Goal: Task Accomplishment & Management: Complete application form

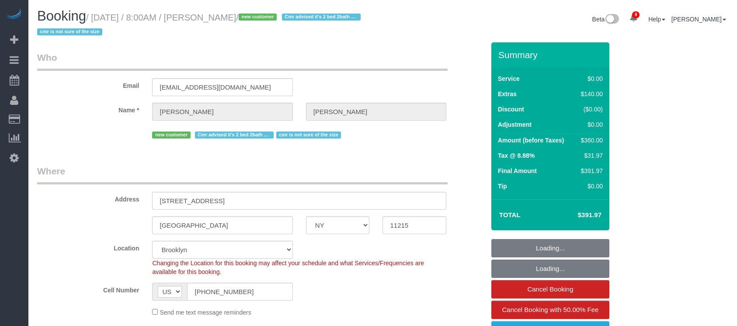
select select "NY"
select select "2"
select select "spot1"
select select "number:56"
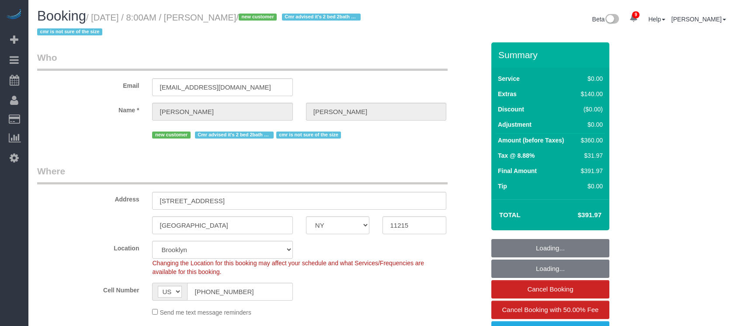
select select "number:90"
select select "number:15"
select select "number:5"
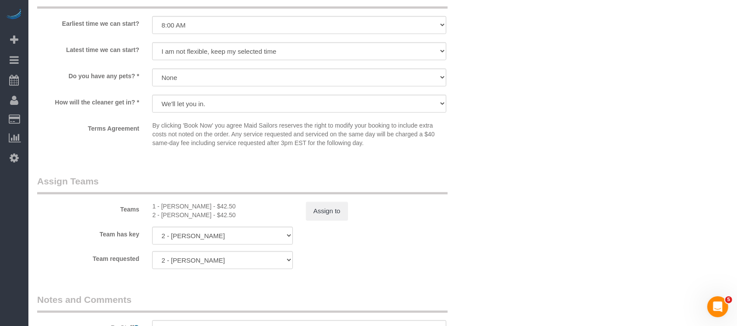
scroll to position [1108, 0]
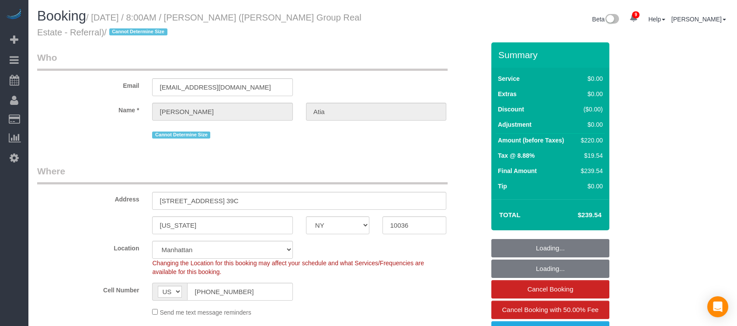
select select "NY"
select select "2"
select select "spot1"
select select "number:56"
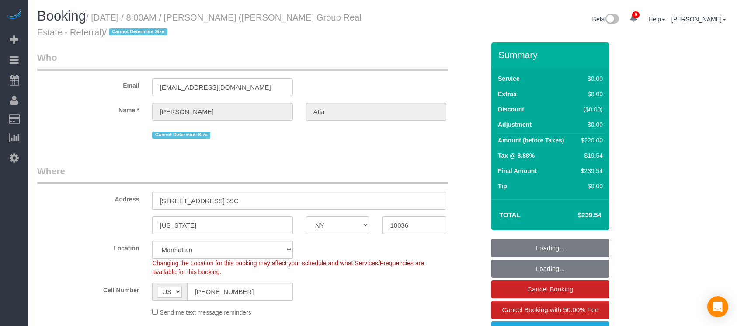
select select "number:74"
select select "number:15"
select select "number:6"
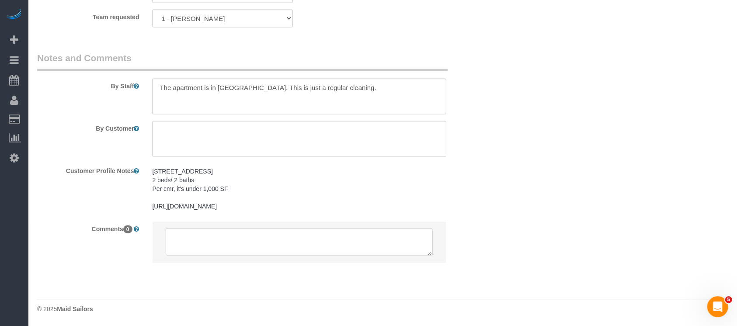
scroll to position [1240, 0]
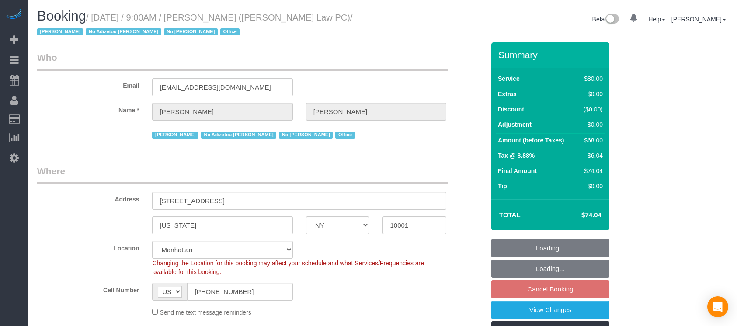
select select "NY"
select select "spot1"
select select "number:89"
select select "number:90"
select select "number:15"
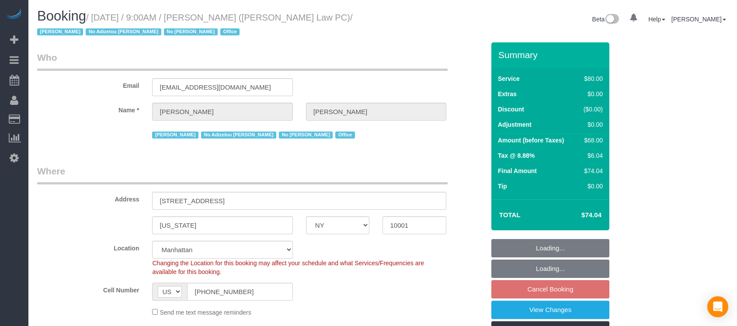
select select "number:7"
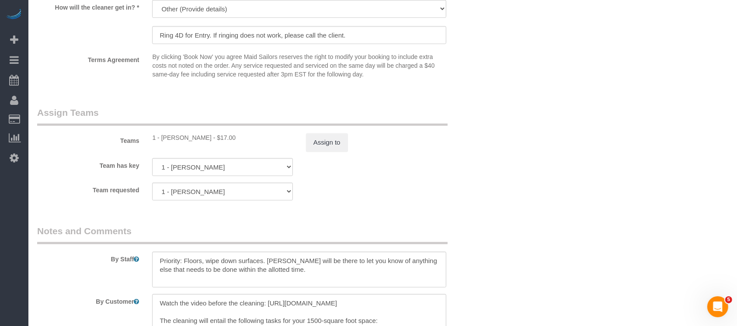
scroll to position [991, 0]
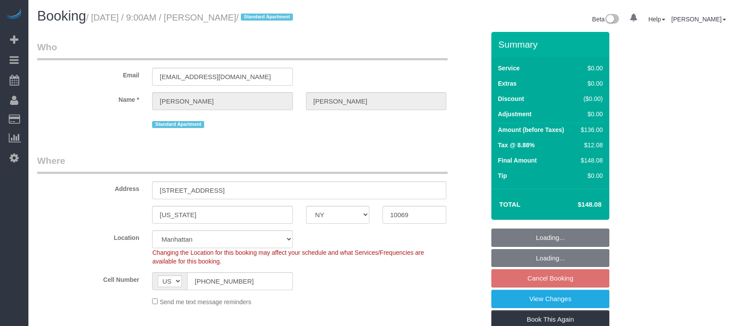
select select "NY"
select select "spot58"
select select "number:89"
select select "number:90"
select select "number:15"
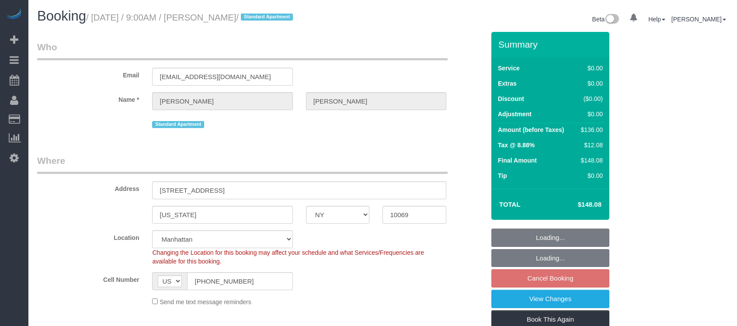
select select "number:5"
select select "1"
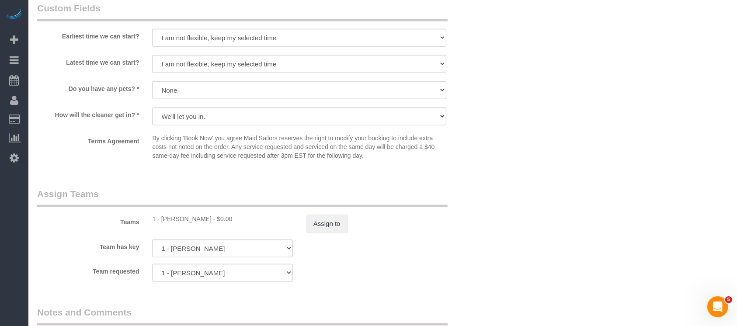
scroll to position [991, 0]
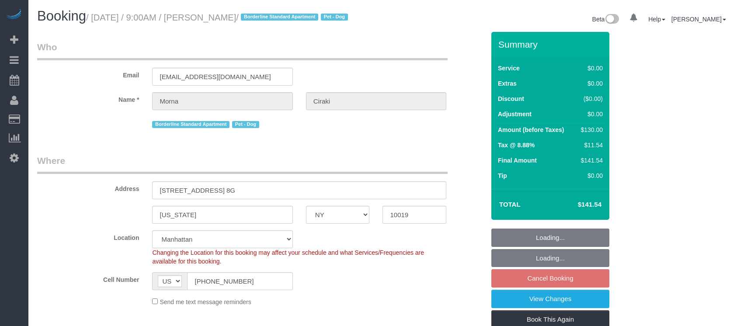
select select "NY"
select select "spot1"
select select "number:56"
select select "number:70"
select select "number:13"
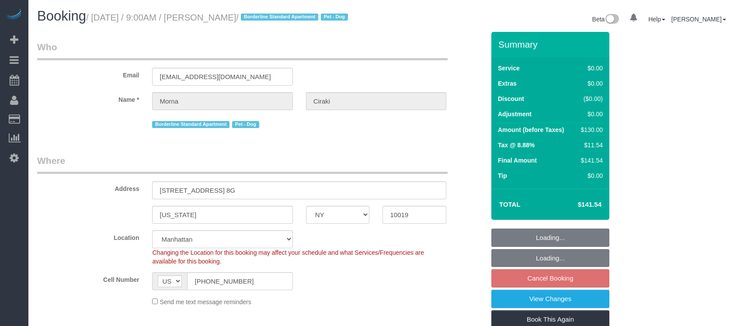
select select "number:5"
select select "object:1357"
select select "spot58"
select select "1"
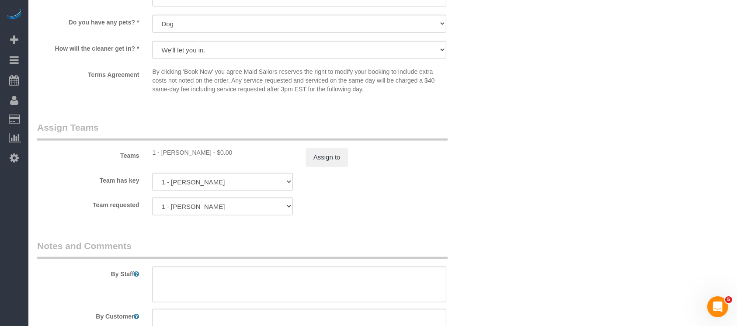
scroll to position [1108, 0]
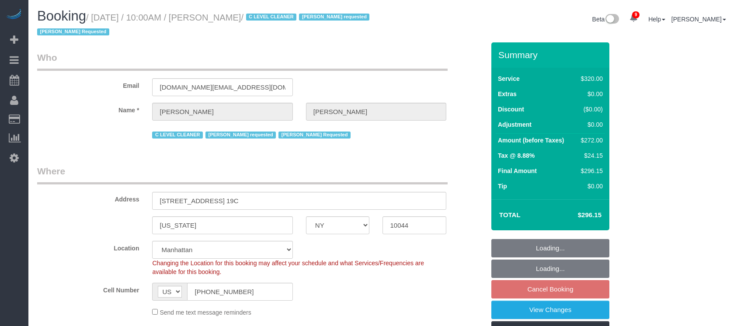
select select "NY"
select select "2"
select select "number:89"
select select "number:90"
select select "number:15"
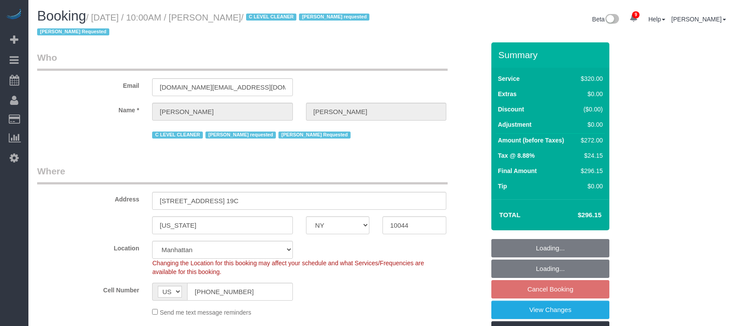
select select "number:5"
select select "spot59"
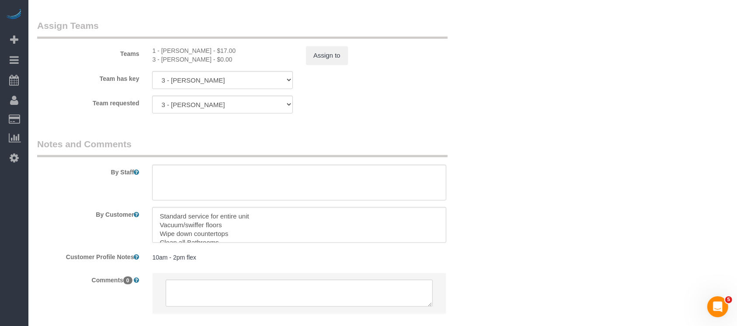
scroll to position [991, 0]
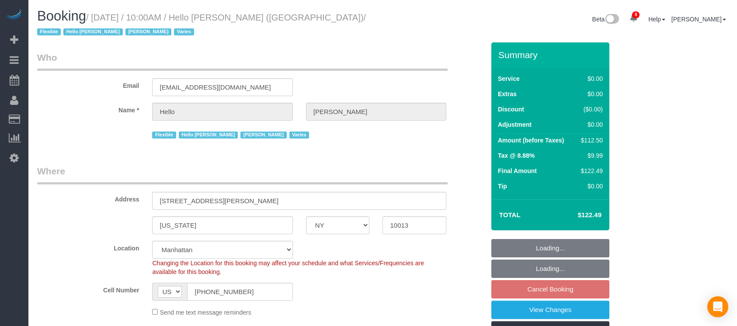
select select "NY"
select select "spot2"
select select "number:89"
select select "number:90"
select select "number:15"
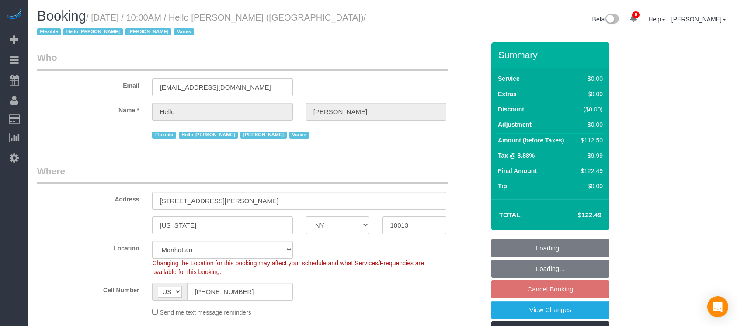
select select "number:6"
select select "spot59"
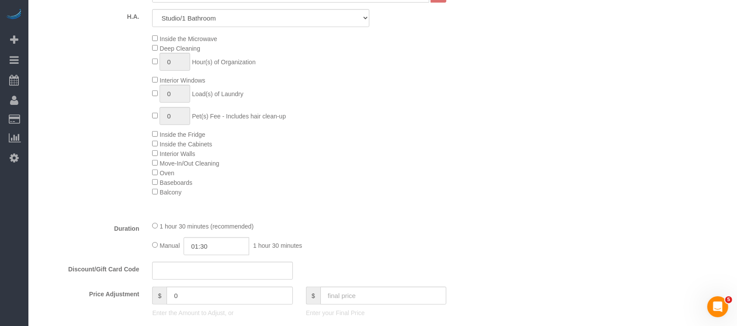
scroll to position [583, 0]
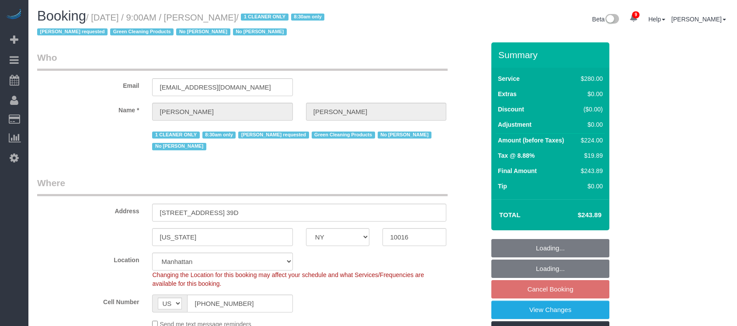
select select "NY"
select select "210"
select select "spot1"
select select "number:89"
select select "number:90"
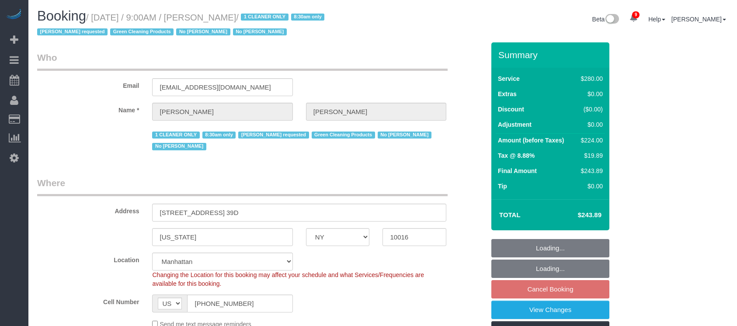
select select "number:15"
select select "number:5"
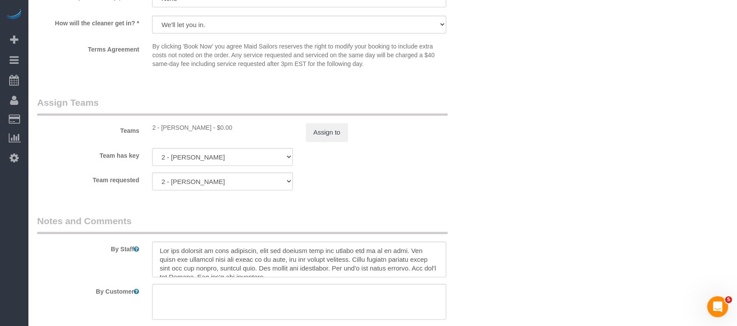
scroll to position [1049, 0]
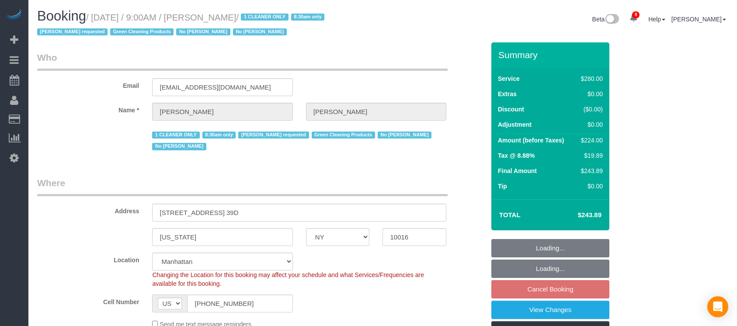
select select "NY"
select select "210"
select select "spot58"
select select "number:89"
select select "number:90"
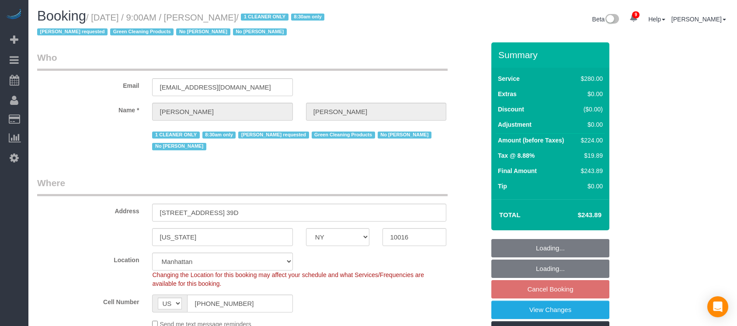
select select "number:15"
select select "number:5"
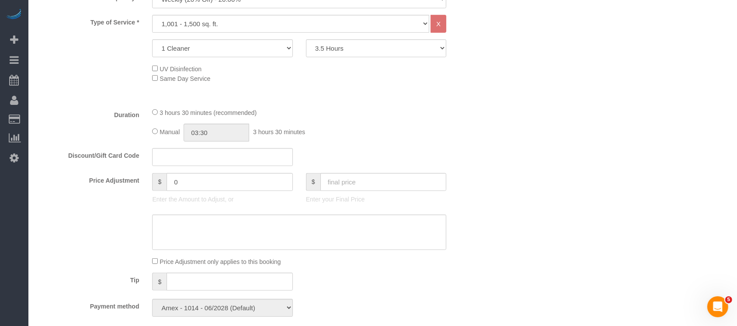
scroll to position [408, 0]
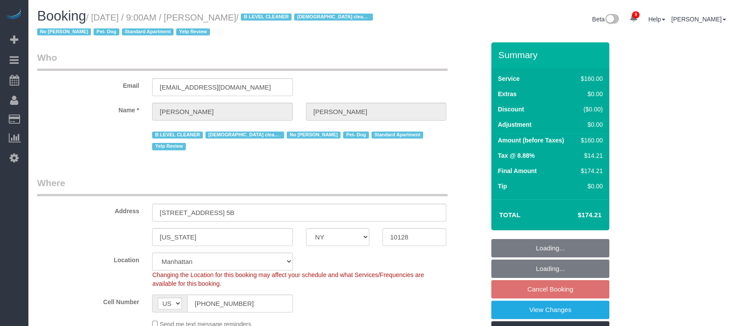
select select "NY"
select select "string:stripe-pm_1RjheQ4VGloSiKo7tm9rNbR6"
select select "spot58"
select select "number:57"
select select "number:77"
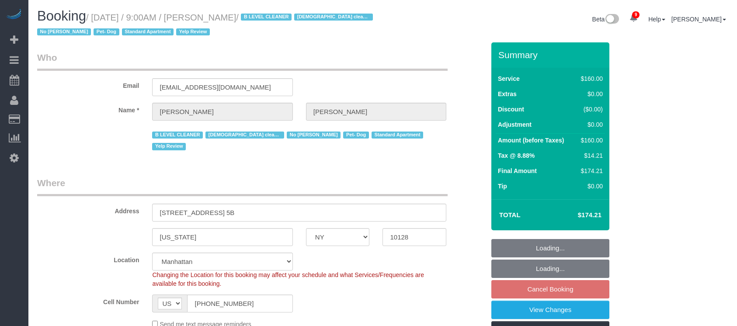
select select "number:13"
select select "number:5"
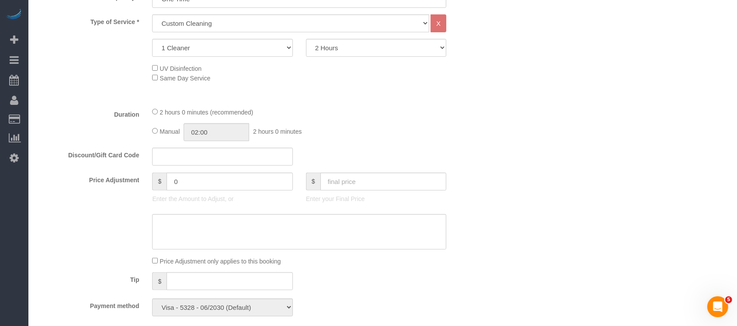
scroll to position [408, 0]
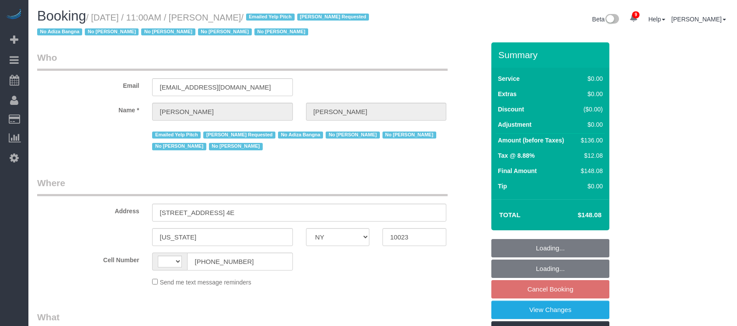
select select "NY"
select select "1"
select select "number:58"
select select "number:72"
select select "number:15"
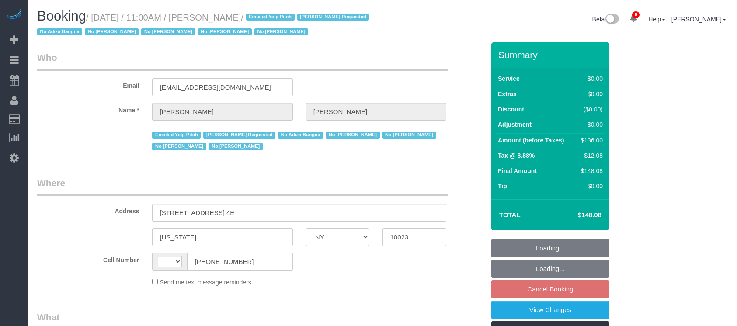
select select "number:6"
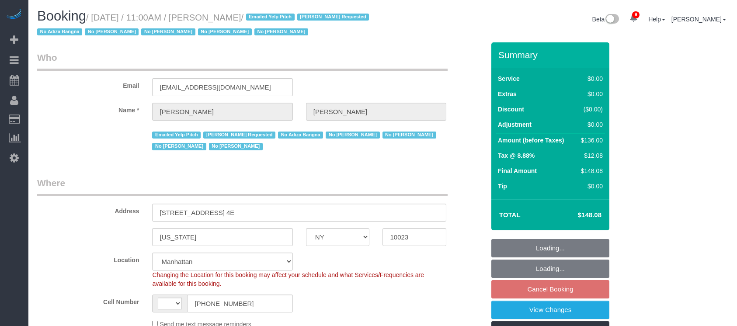
select select "spot3"
select select "string:US"
select select
select select "object:987"
select select "1"
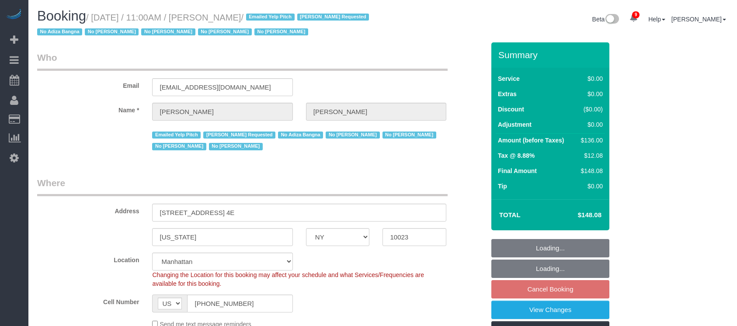
select select "spot60"
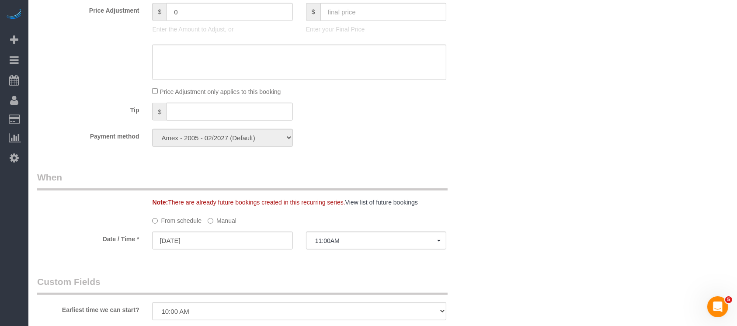
scroll to position [875, 0]
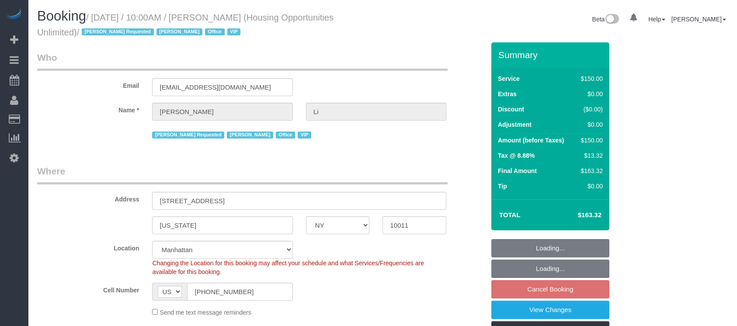
select select "NY"
select select "150"
select select "string:paypal"
select select "number:89"
select select "number:90"
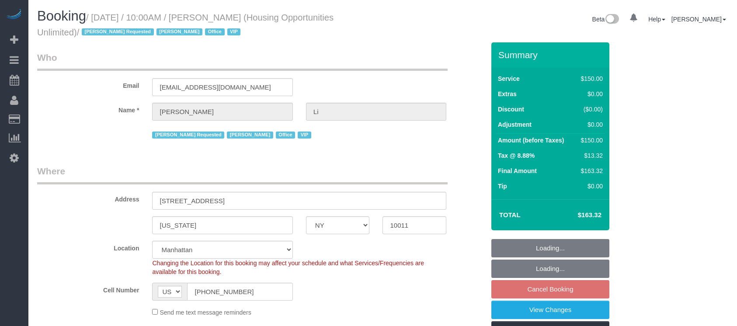
select select "number:15"
select select "number:7"
select select "54898"
select select "spot59"
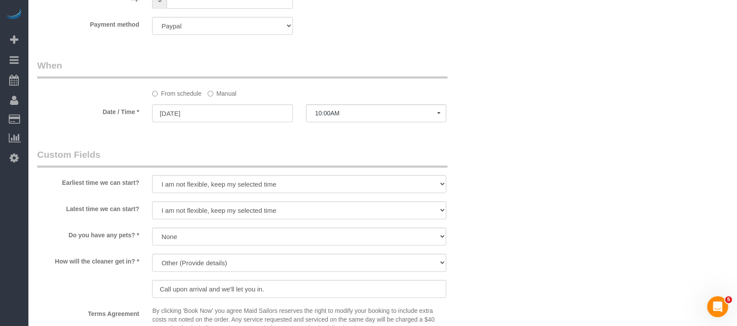
scroll to position [700, 0]
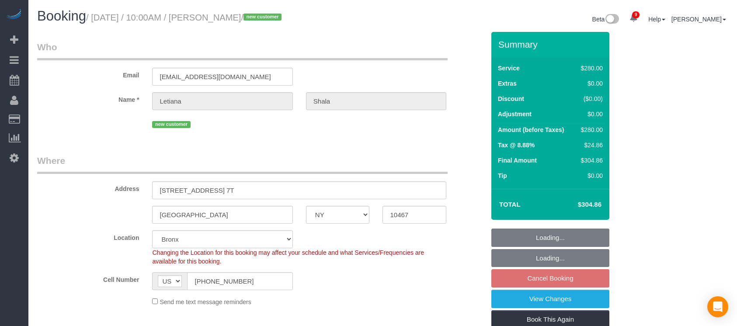
select select "NY"
select select "number:58"
select select "number:72"
select select "number:15"
select select "number:5"
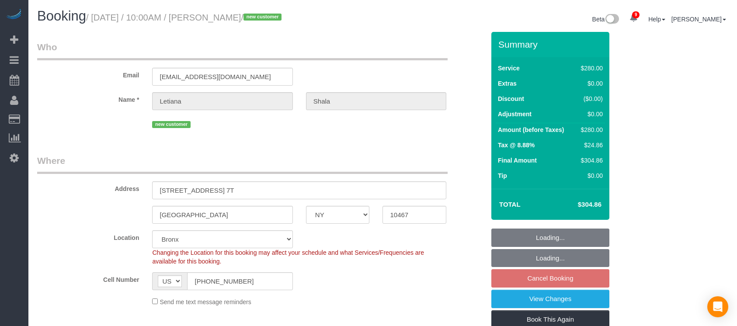
select select "spot61"
select select "object:1449"
select select "210"
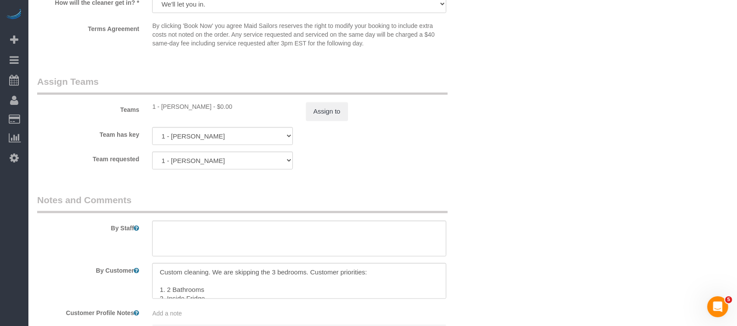
scroll to position [933, 0]
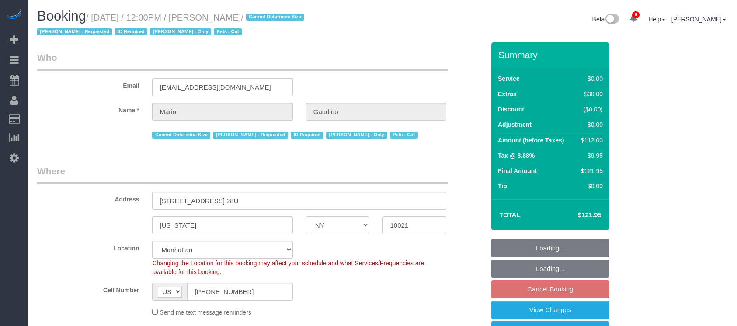
select select "NY"
select select "spot61"
select select "number:89"
select select "number:90"
select select "number:14"
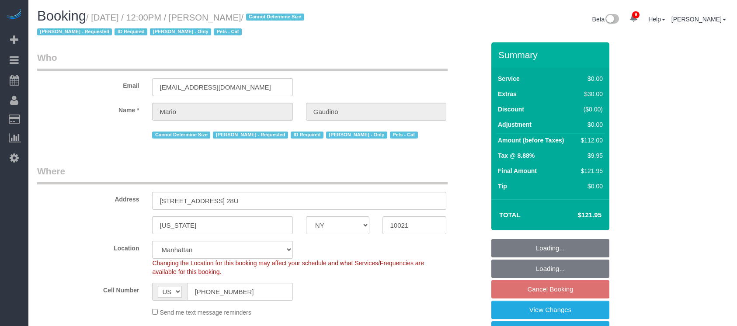
select select "number:6"
select select "number:21"
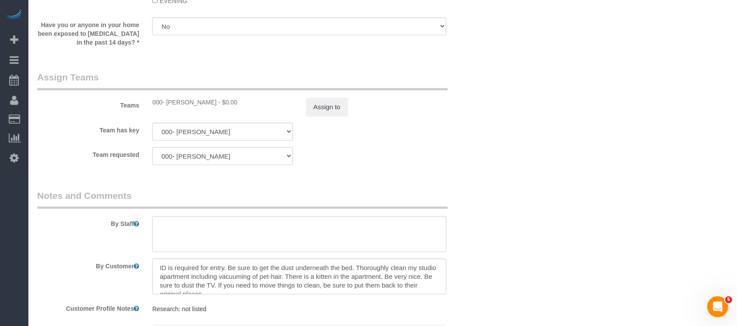
scroll to position [1224, 0]
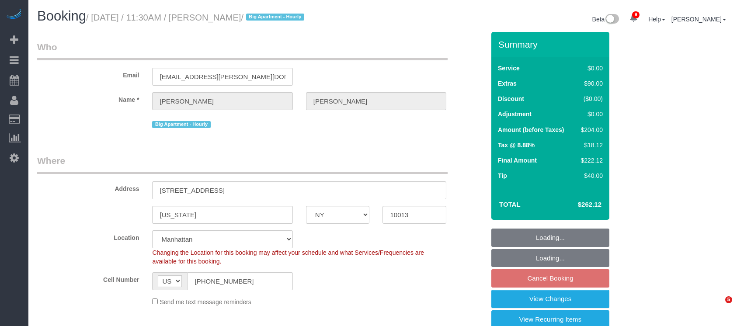
select select "NY"
select select "number:89"
select select "number:90"
select select "number:15"
select select "number:5"
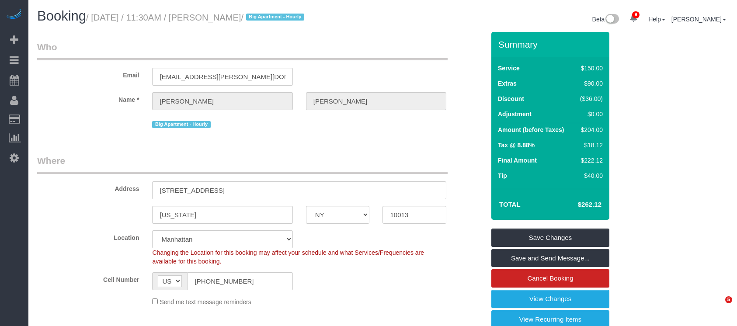
select select "object:1749"
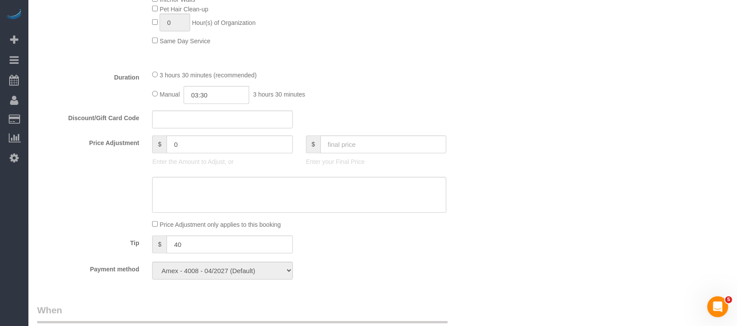
scroll to position [641, 0]
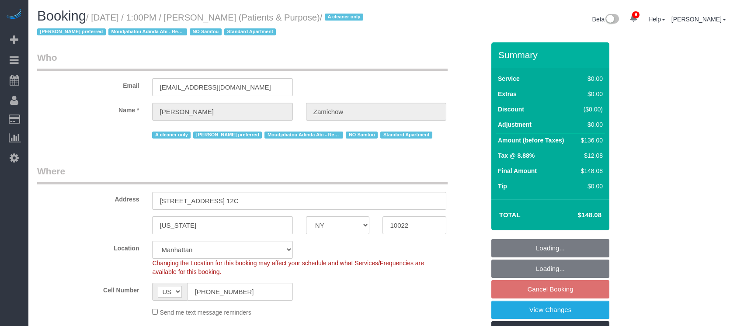
select select "NY"
select select "spot5"
select select "number:89"
select select "number:90"
select select "number:15"
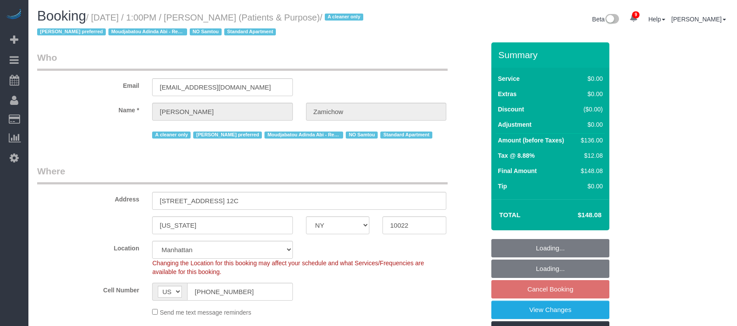
select select "number:7"
select select "object:1372"
select select
select select "string:stripe-pm_1QChMk4VGloSiKo73YhVfFtE"
select select "1"
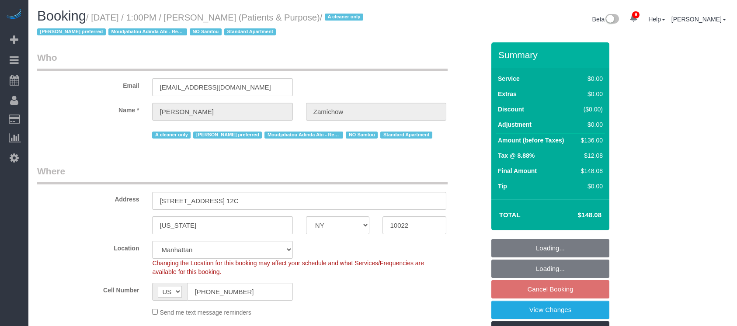
select select "spot62"
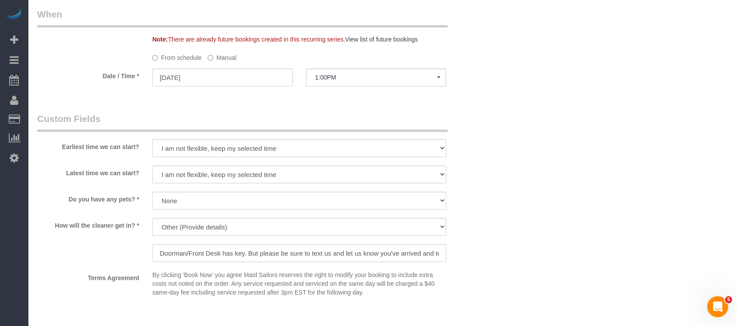
scroll to position [1049, 0]
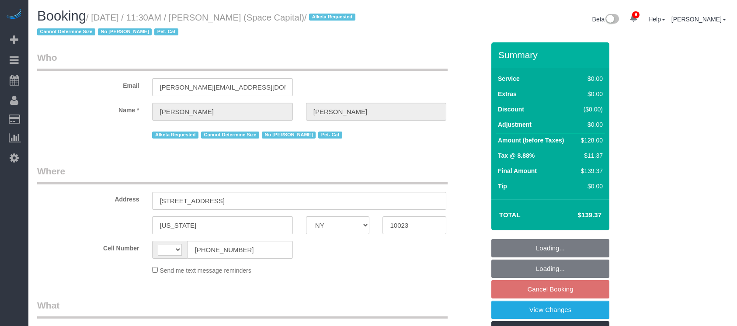
select select "NY"
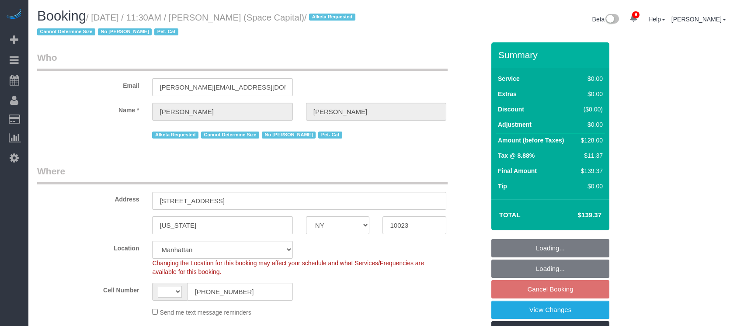
select select "1"
select select "number:89"
select select "number:90"
select select "number:14"
select select "number:6"
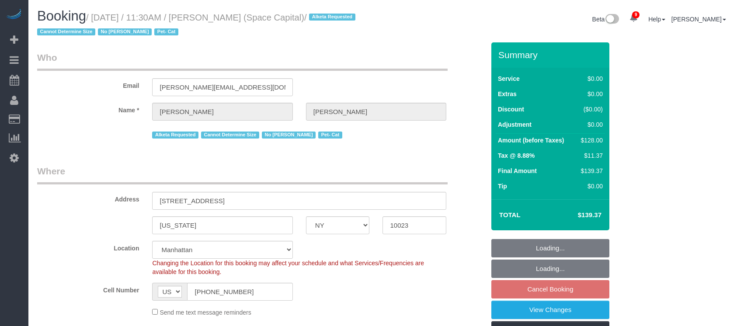
select select "string:US"
select select "object:1754"
select select "string:stripe-pm_1J0xpx4VGloSiKo7Azbby8ri"
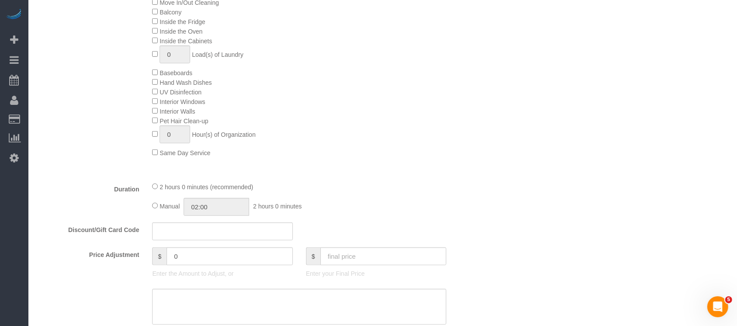
scroll to position [583, 0]
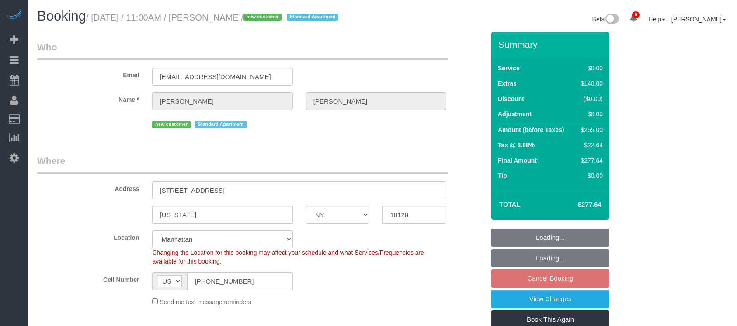
select select "NY"
select select "1"
select select "spot60"
select select "number:58"
select select "number:72"
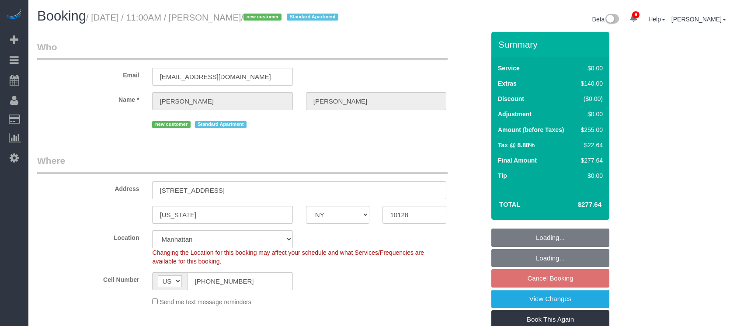
select select "number:15"
select select "number:5"
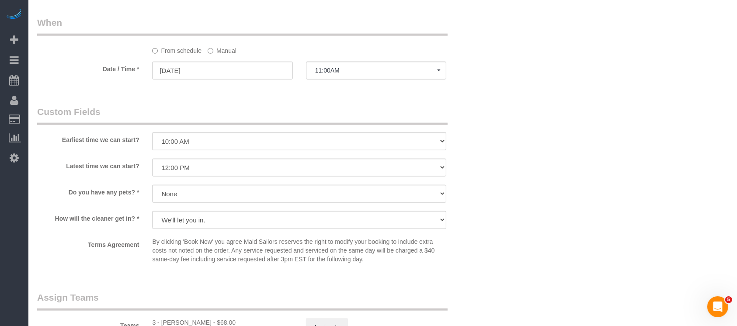
scroll to position [1049, 0]
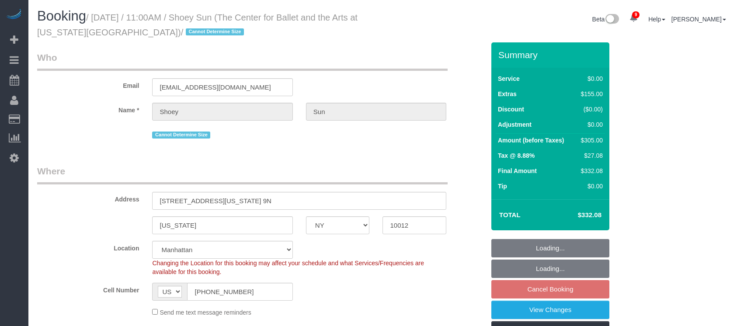
select select "NY"
select select "spot60"
select select "number:57"
select select "number:77"
select select "number:15"
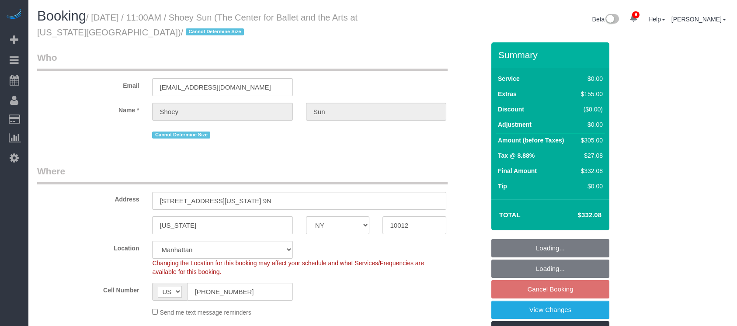
select select "number:6"
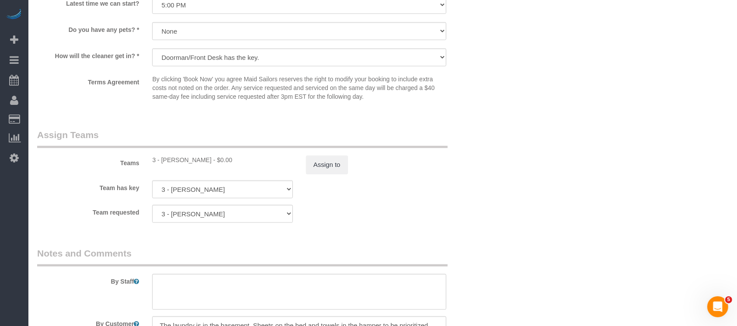
scroll to position [1166, 0]
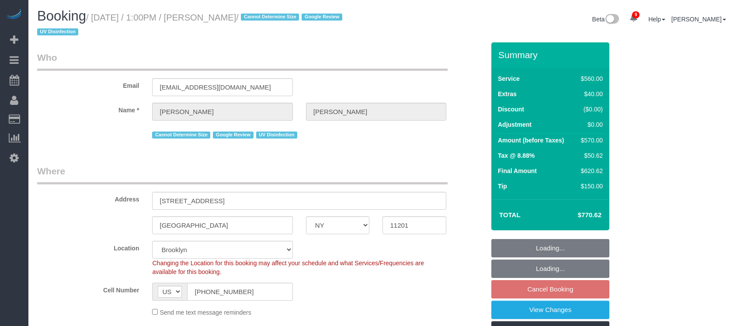
select select "NY"
select select "2"
select select "210"
select select "spot5"
select select "number:58"
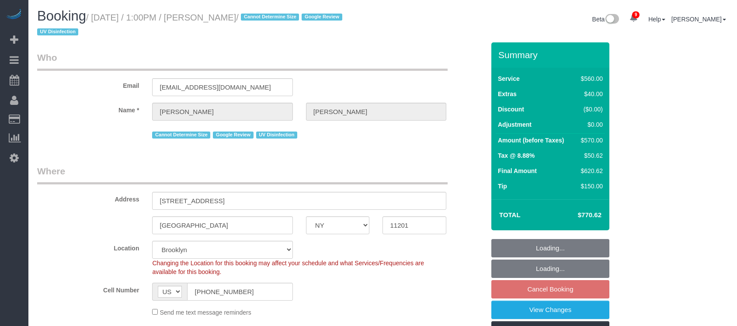
select select "number:73"
select select "number:15"
select select "number:6"
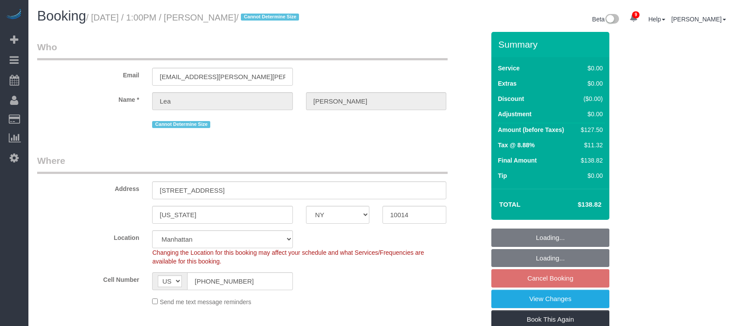
select select "NY"
select select "spot5"
select select "number:89"
select select "number:90"
select select "number:15"
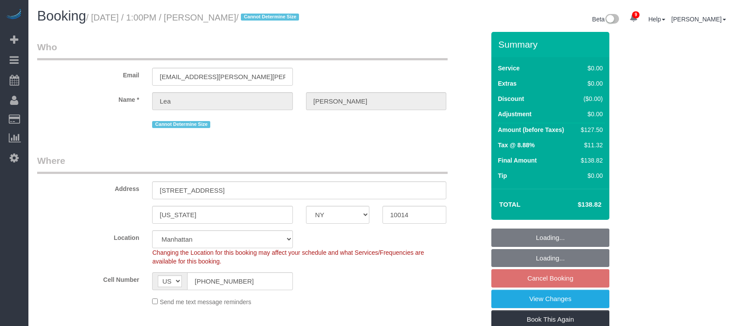
select select "number:5"
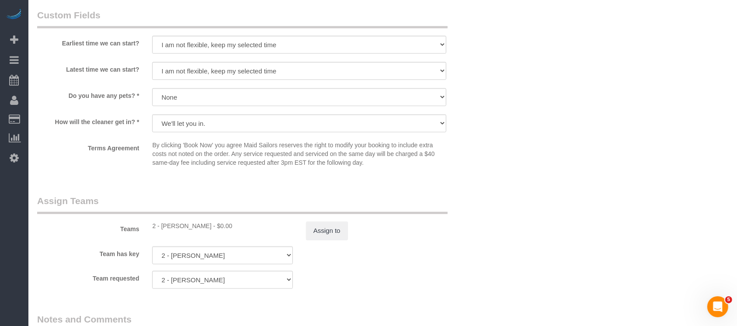
scroll to position [1108, 0]
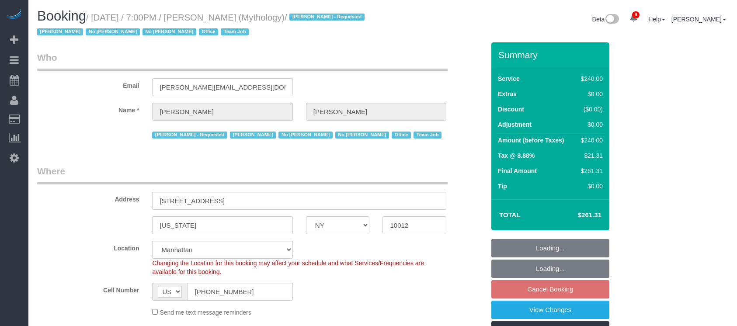
select select "NY"
select select "2"
select select "120"
select select "spot11"
select select "number:89"
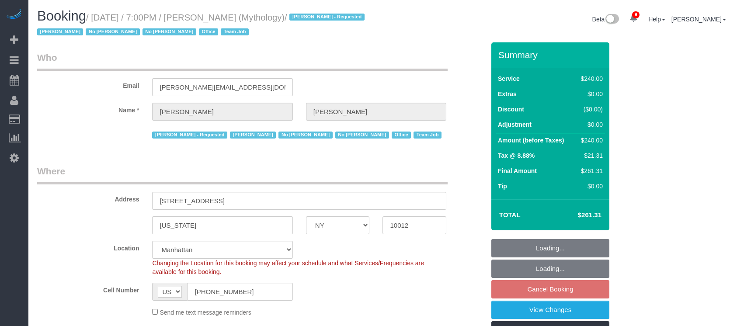
select select "number:90"
select select "number:15"
select select "number:7"
select select "object:1423"
select select "spot68"
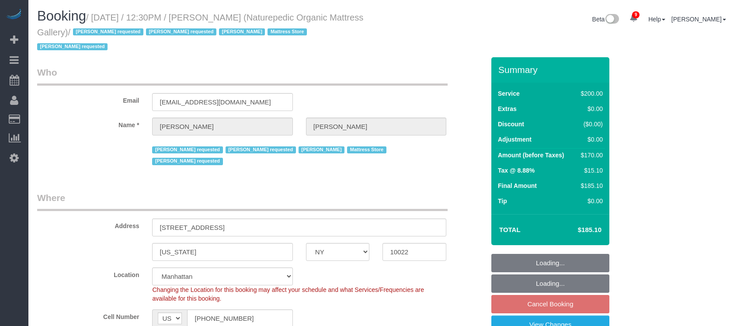
select select "NY"
select select "150"
select select "number:89"
select select "number:90"
select select "number:15"
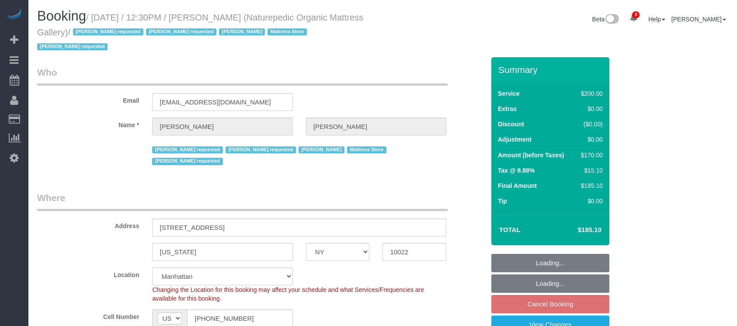
select select "number:5"
select select "number:21"
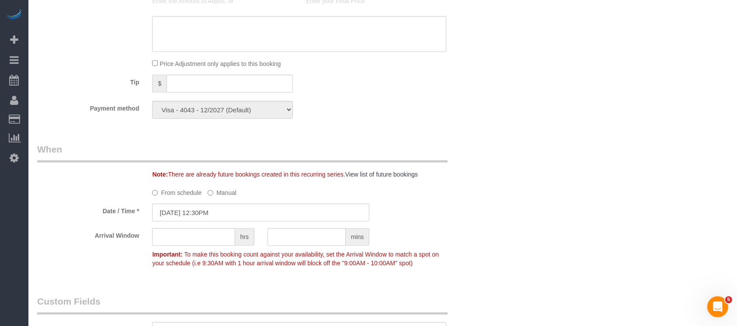
scroll to position [933, 0]
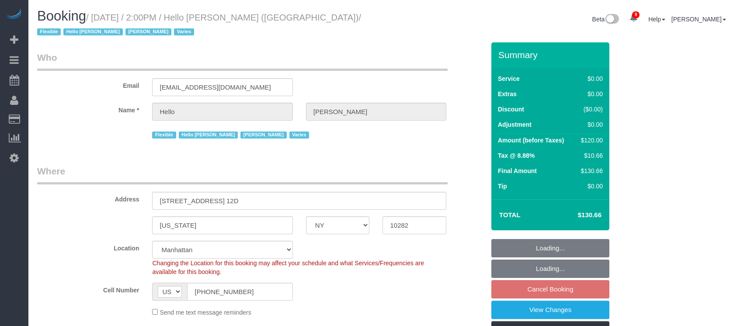
select select "NY"
select select "object:1369"
select select "spot6"
select select "1"
select select "number:89"
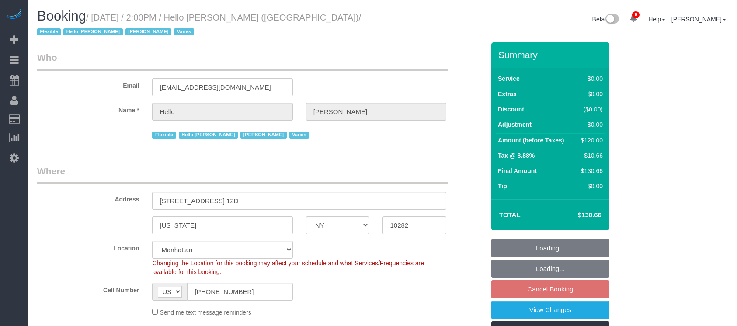
select select "number:90"
select select "number:15"
select select "number:6"
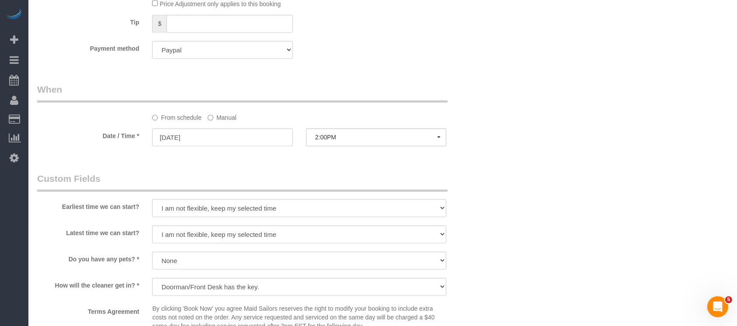
scroll to position [991, 0]
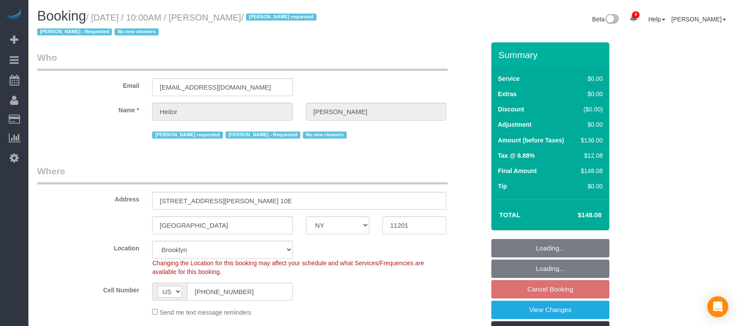
select select "NY"
select select "1"
select select "spot2"
select select "number:89"
select select "number:90"
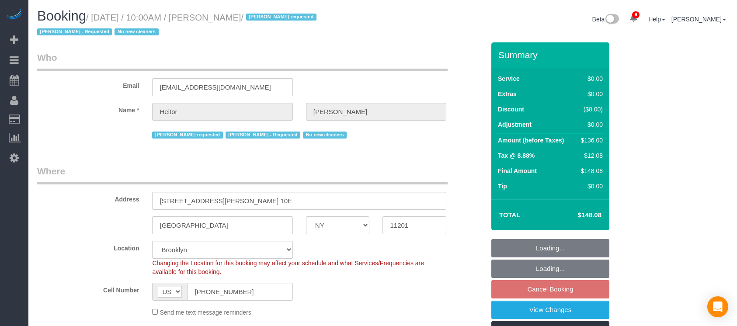
select select "number:15"
select select "number:5"
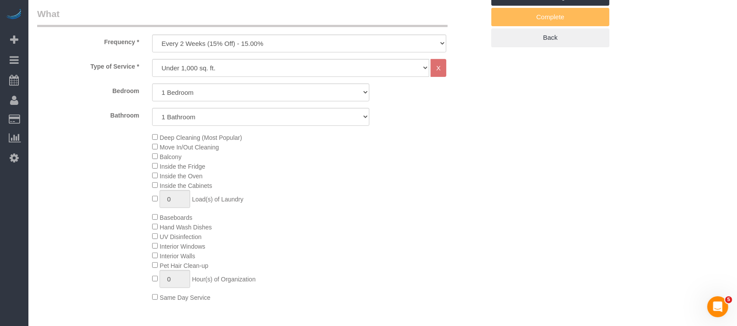
scroll to position [350, 0]
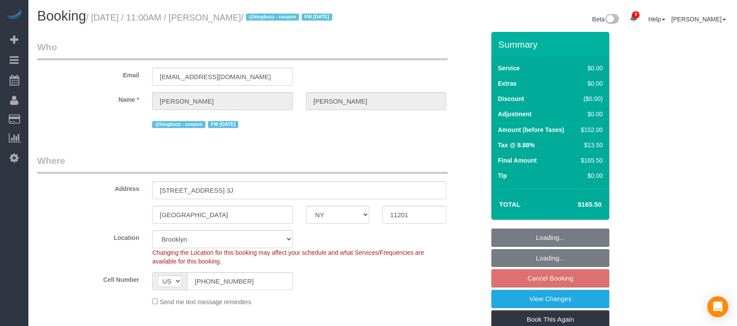
select select "NY"
select select "2"
select select "number:89"
select select "number:90"
select select "number:15"
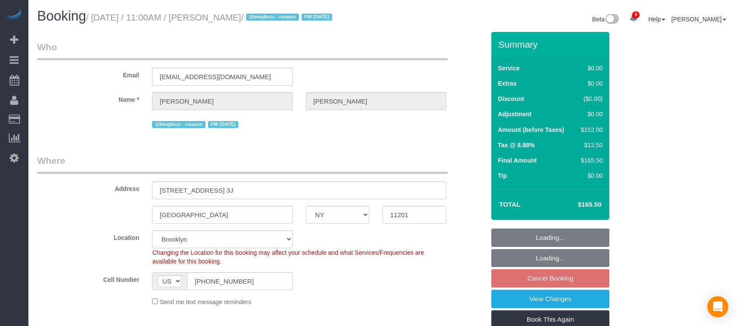
select select "number:6"
select select "spot61"
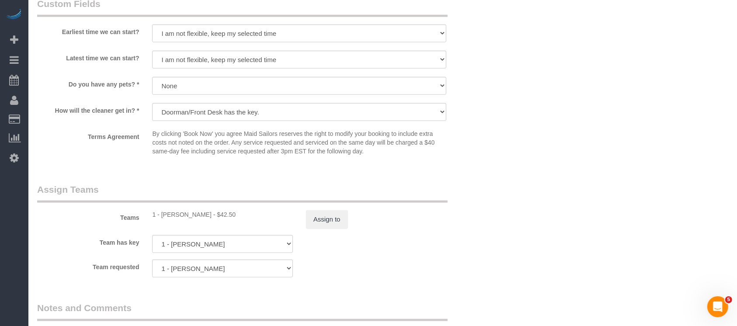
scroll to position [1108, 0]
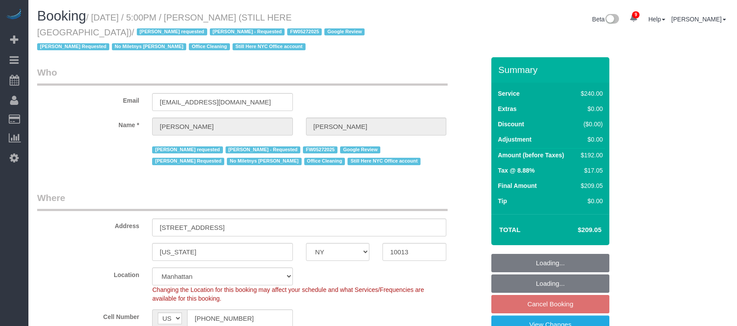
select select "NY"
select select "180"
select select "spot9"
select select "number:89"
select select "number:90"
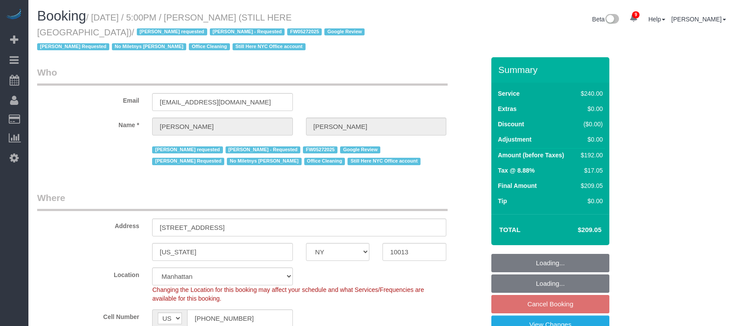
select select "number:15"
select select "number:5"
select select "object:1410"
select select "spot66"
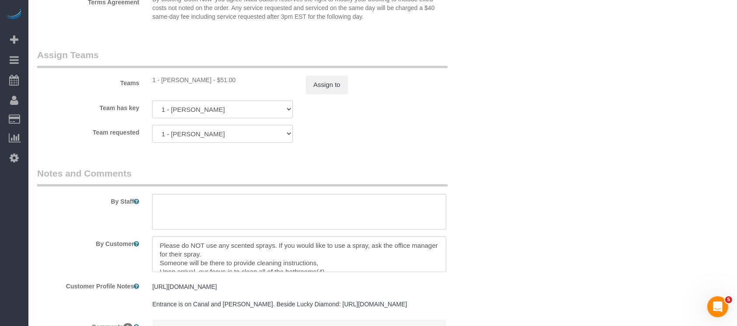
scroll to position [991, 0]
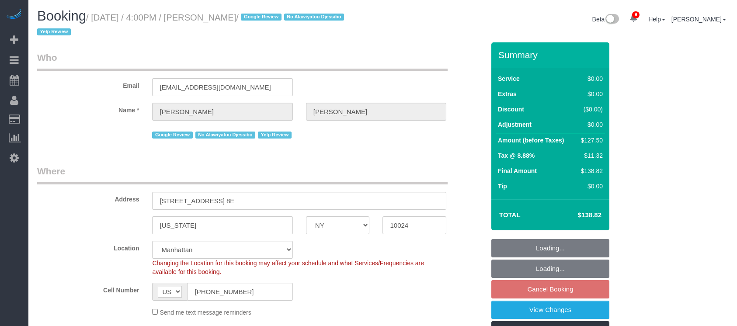
select select "NY"
select select "1"
select select "string:stripe"
select select "spot65"
select select "number:89"
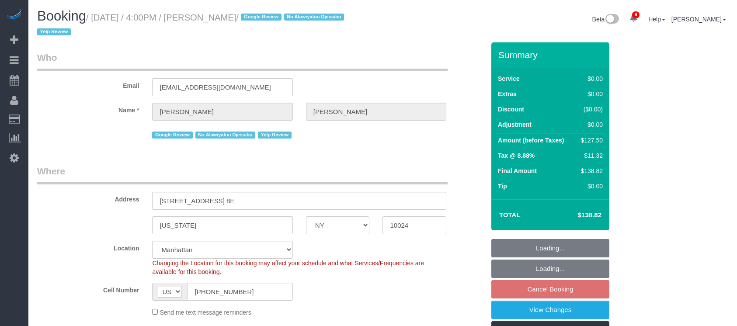
select select "number:90"
select select "number:15"
select select "number:5"
select select "number:21"
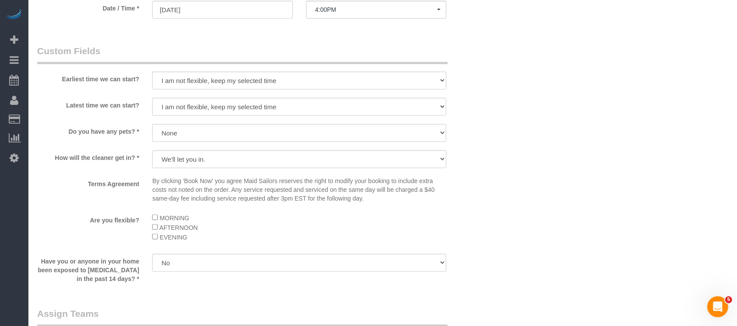
scroll to position [1283, 0]
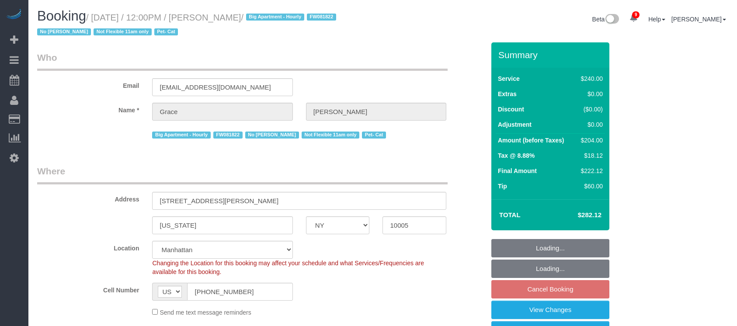
select select "NY"
select select "spot4"
select select "number:89"
select select "number:90"
select select "number:14"
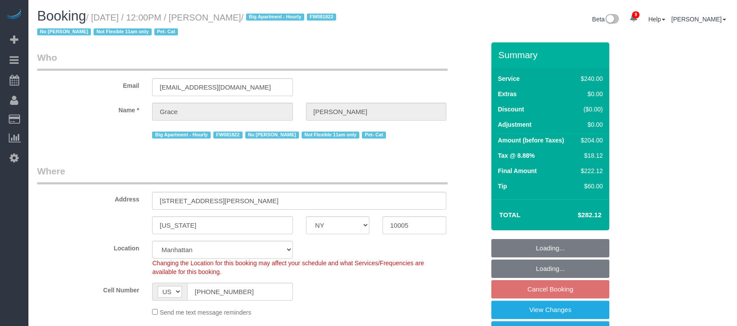
select select "number:5"
select select "180"
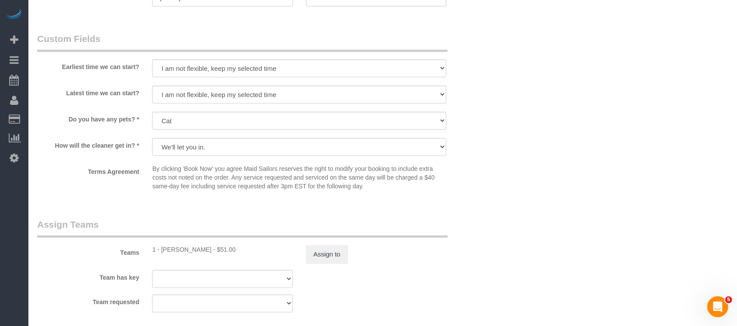
scroll to position [933, 0]
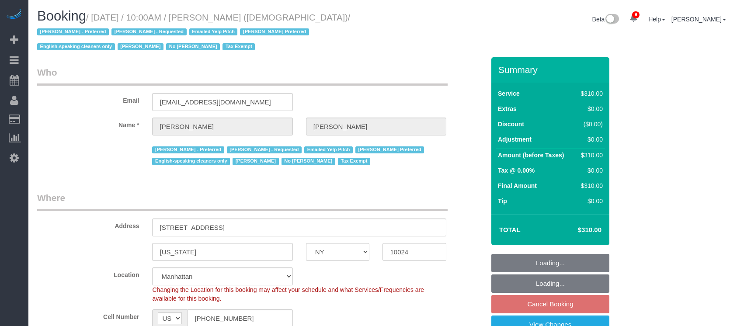
select select "NY"
select select "300"
select select "number:89"
select select "number:90"
select select "number:15"
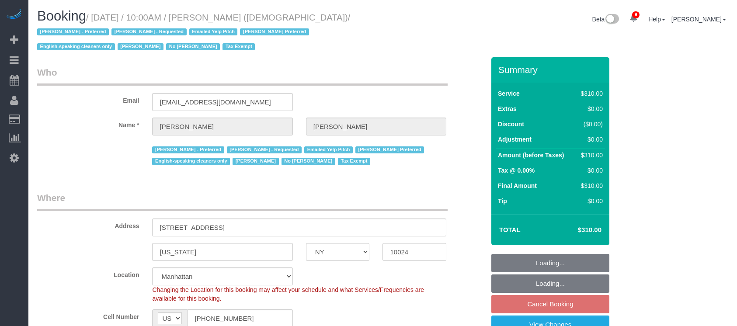
select select "number:7"
select select "spot59"
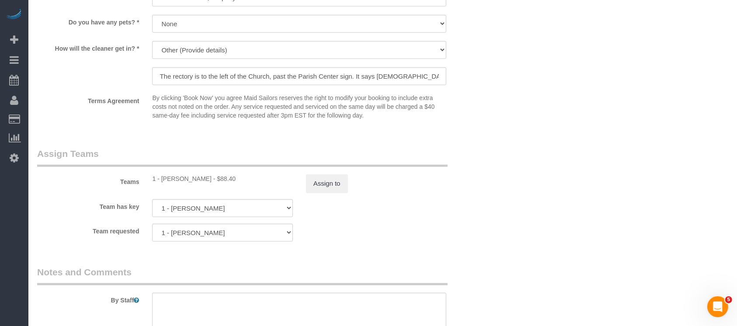
scroll to position [991, 0]
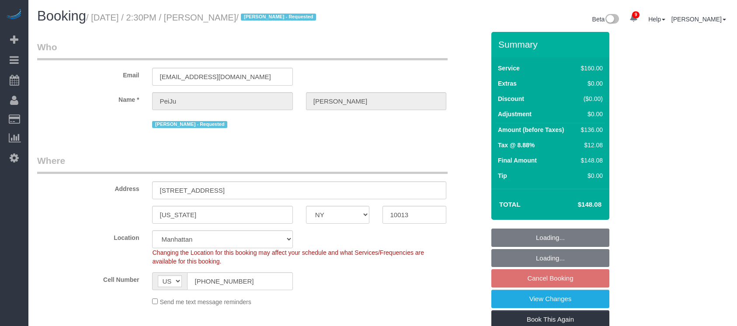
select select "NY"
select select "number:89"
select select "number:90"
select select "number:15"
select select "number:6"
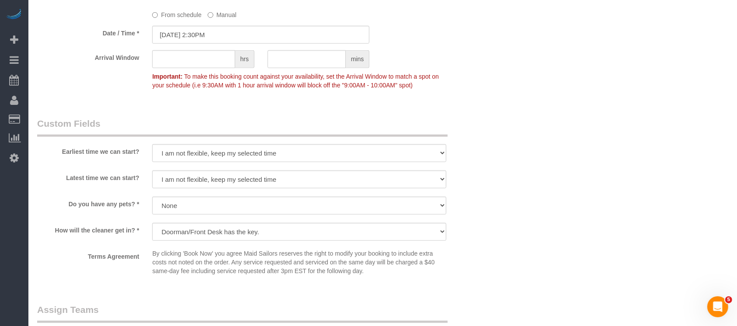
scroll to position [875, 0]
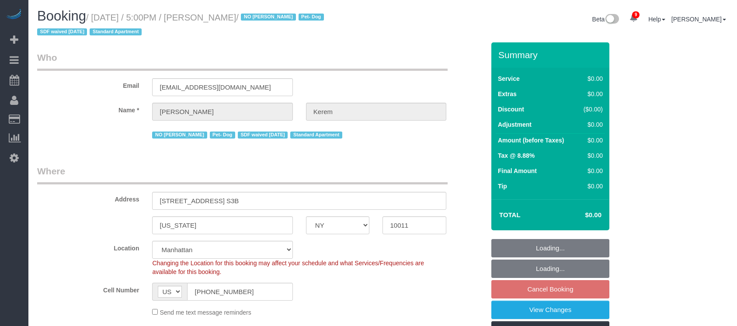
select select "NY"
select select "spot9"
select select "number:64"
select select "number:78"
select select "number:13"
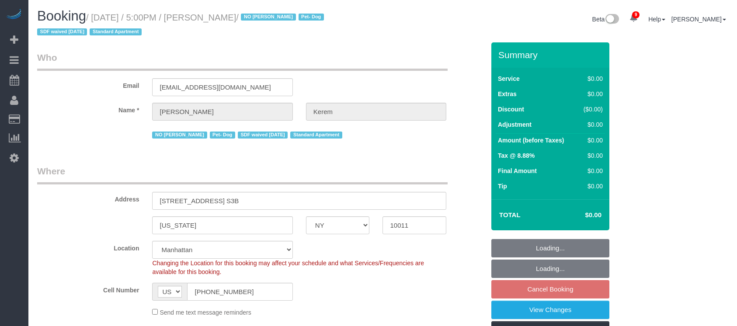
select select "number:5"
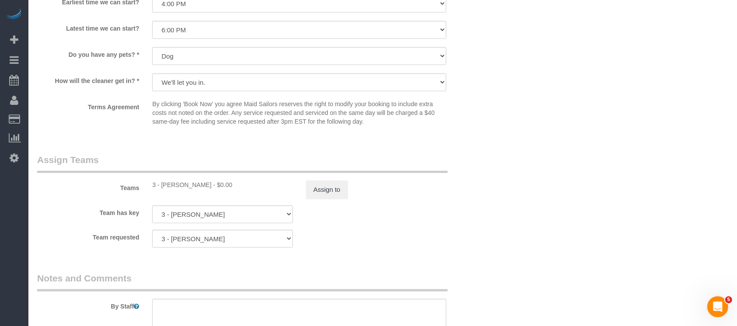
scroll to position [816, 0]
